Goal: Transaction & Acquisition: Book appointment/travel/reservation

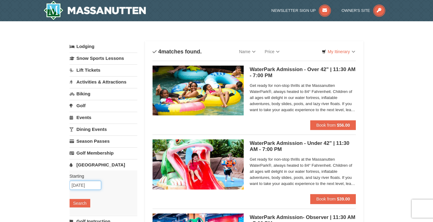
click at [95, 186] on input "[DATE]" at bounding box center [86, 185] width 32 height 9
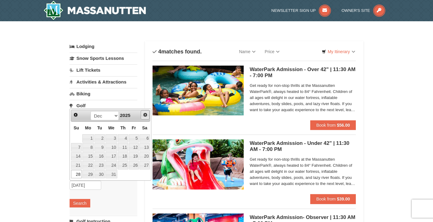
click at [147, 115] on span "Next" at bounding box center [145, 114] width 5 height 5
click at [137, 136] on link "2" at bounding box center [134, 138] width 10 height 8
type input "[DATE]"
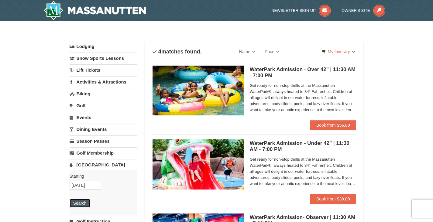
click at [84, 200] on button "Search" at bounding box center [80, 203] width 21 height 8
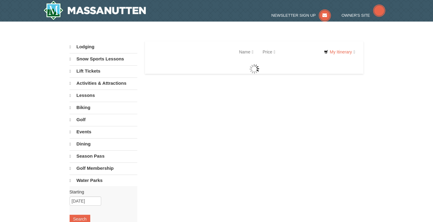
select select "9"
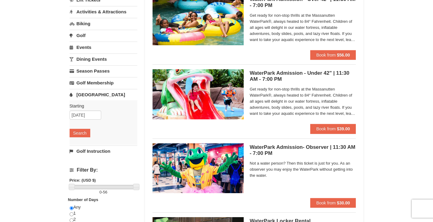
scroll to position [72, 0]
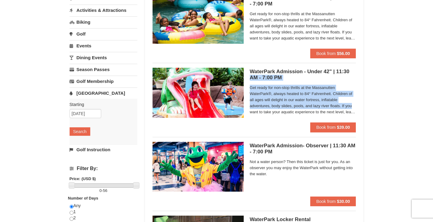
drag, startPoint x: 428, startPoint y: 73, endPoint x: 428, endPoint y: 104, distance: 31.0
click at [428, 104] on div "× Categories List Filter My Itinerary Questions? 1-540-289-9441 Lodging Arrival…" at bounding box center [216, 126] width 433 height 352
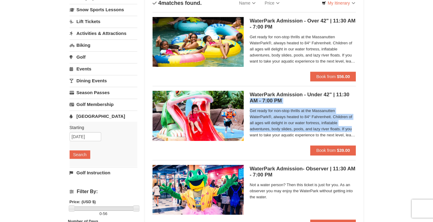
scroll to position [39, 0]
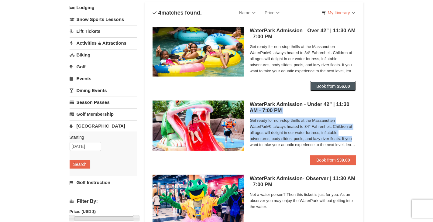
click at [340, 85] on strong "$56.00" at bounding box center [343, 86] width 13 height 5
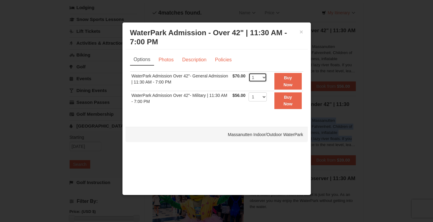
click at [263, 76] on select "1 2 3 4 5 6 7 8 9 10 11 12 13 14 15 16 17 18 19 20 21 22" at bounding box center [257, 77] width 18 height 9
select select "4"
click at [248, 73] on select "1 2 3 4 5 6 7 8 9 10 11 12 13 14 15 16 17 18 19 20 21 22" at bounding box center [257, 77] width 18 height 9
click at [165, 60] on link "Photos" at bounding box center [165, 60] width 23 height 12
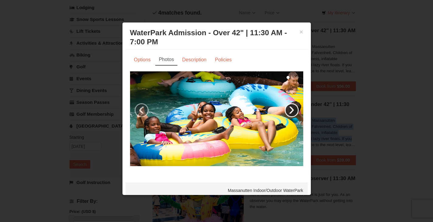
click at [289, 107] on link "›" at bounding box center [291, 110] width 14 height 14
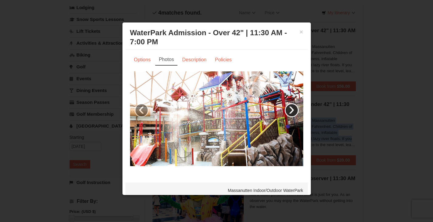
click at [289, 107] on link "›" at bounding box center [291, 110] width 14 height 14
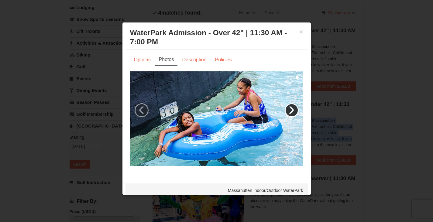
click at [289, 107] on link "›" at bounding box center [291, 110] width 14 height 14
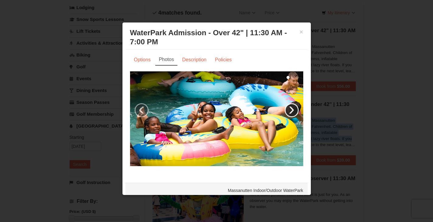
click at [289, 107] on link "›" at bounding box center [291, 110] width 14 height 14
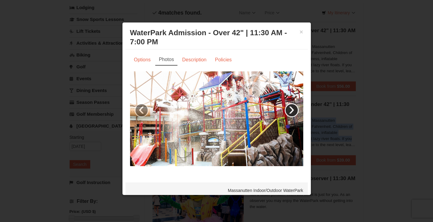
click at [289, 107] on link "›" at bounding box center [291, 110] width 14 height 14
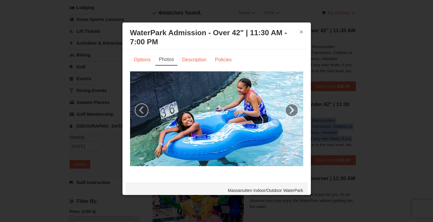
click at [299, 32] on button "×" at bounding box center [301, 32] width 4 height 6
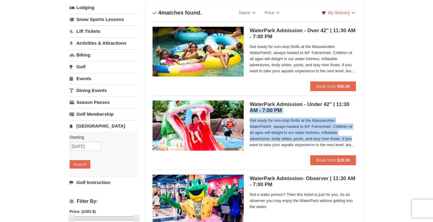
scroll to position [0, 0]
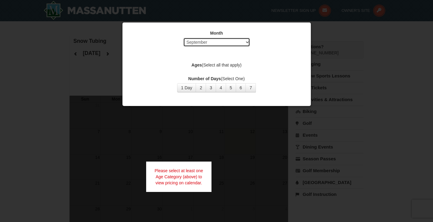
click at [234, 43] on select "Select September October November December January February March April May Jun…" at bounding box center [216, 42] width 67 height 9
select select "12"
click at [183, 38] on select "Select September October November December January February March April May Jun…" at bounding box center [216, 42] width 67 height 9
click at [187, 89] on button "1 Day" at bounding box center [186, 87] width 19 height 9
click at [227, 67] on label "Ages (Select all that apply)" at bounding box center [216, 65] width 173 height 6
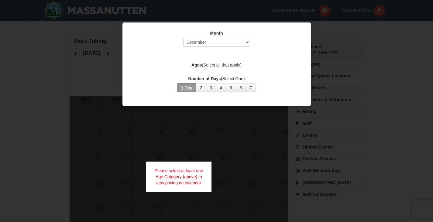
click at [227, 67] on label "Ages (Select all that apply)" at bounding box center [216, 65] width 173 height 6
click at [359, 83] on div at bounding box center [216, 111] width 433 height 222
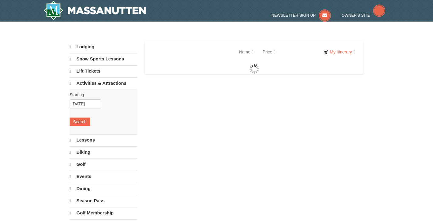
select select "9"
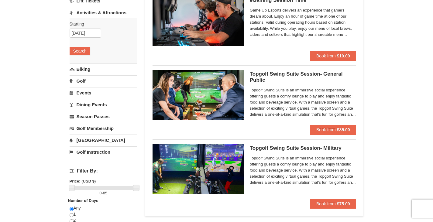
scroll to position [68, 0]
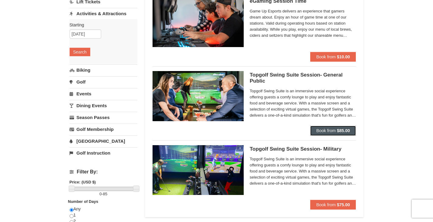
click at [333, 131] on span "Book from" at bounding box center [325, 130] width 19 height 5
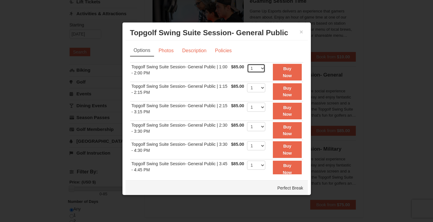
click at [251, 69] on select "1" at bounding box center [256, 68] width 18 height 9
click at [247, 64] on select "1" at bounding box center [256, 68] width 18 height 9
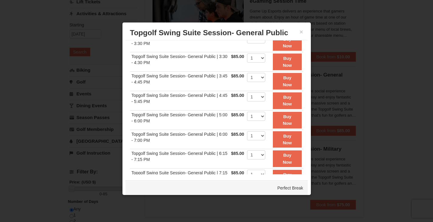
scroll to position [35, 0]
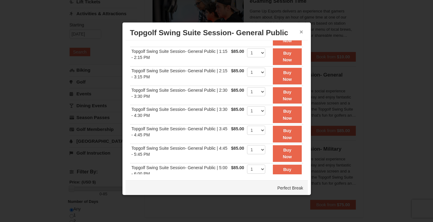
click at [299, 32] on button "×" at bounding box center [301, 32] width 4 height 6
